Goal: Transaction & Acquisition: Purchase product/service

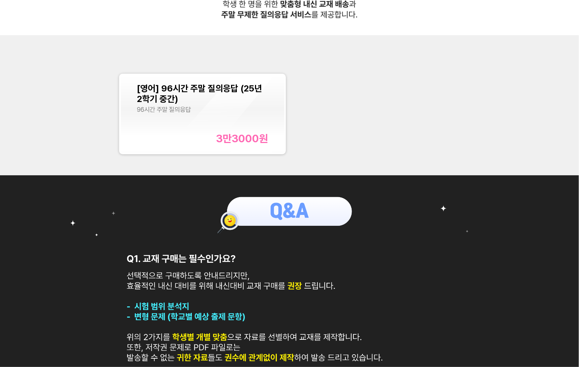
scroll to position [436, 0]
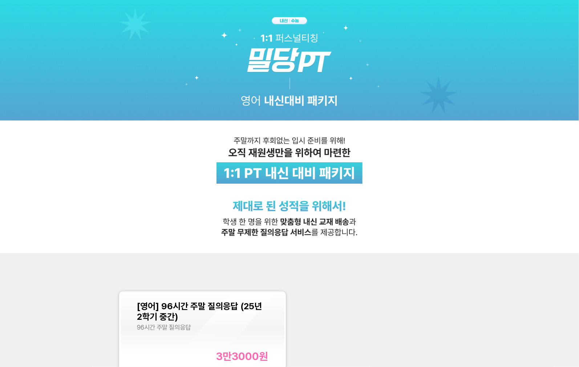
drag, startPoint x: 476, startPoint y: 181, endPoint x: 477, endPoint y: 147, distance: 33.8
click at [476, 181] on img at bounding box center [289, 126] width 579 height 253
